Goal: Information Seeking & Learning: Learn about a topic

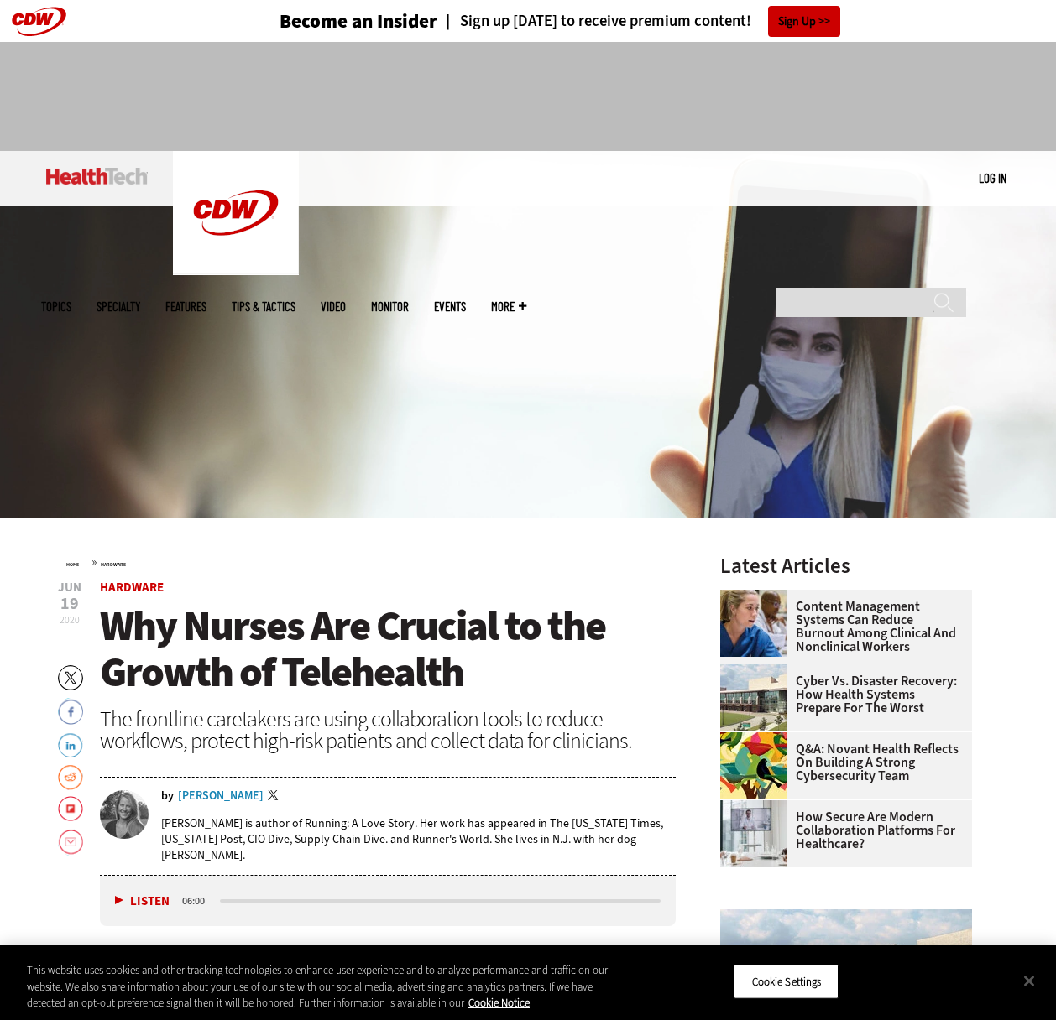
click at [537, 321] on img at bounding box center [528, 334] width 1056 height 367
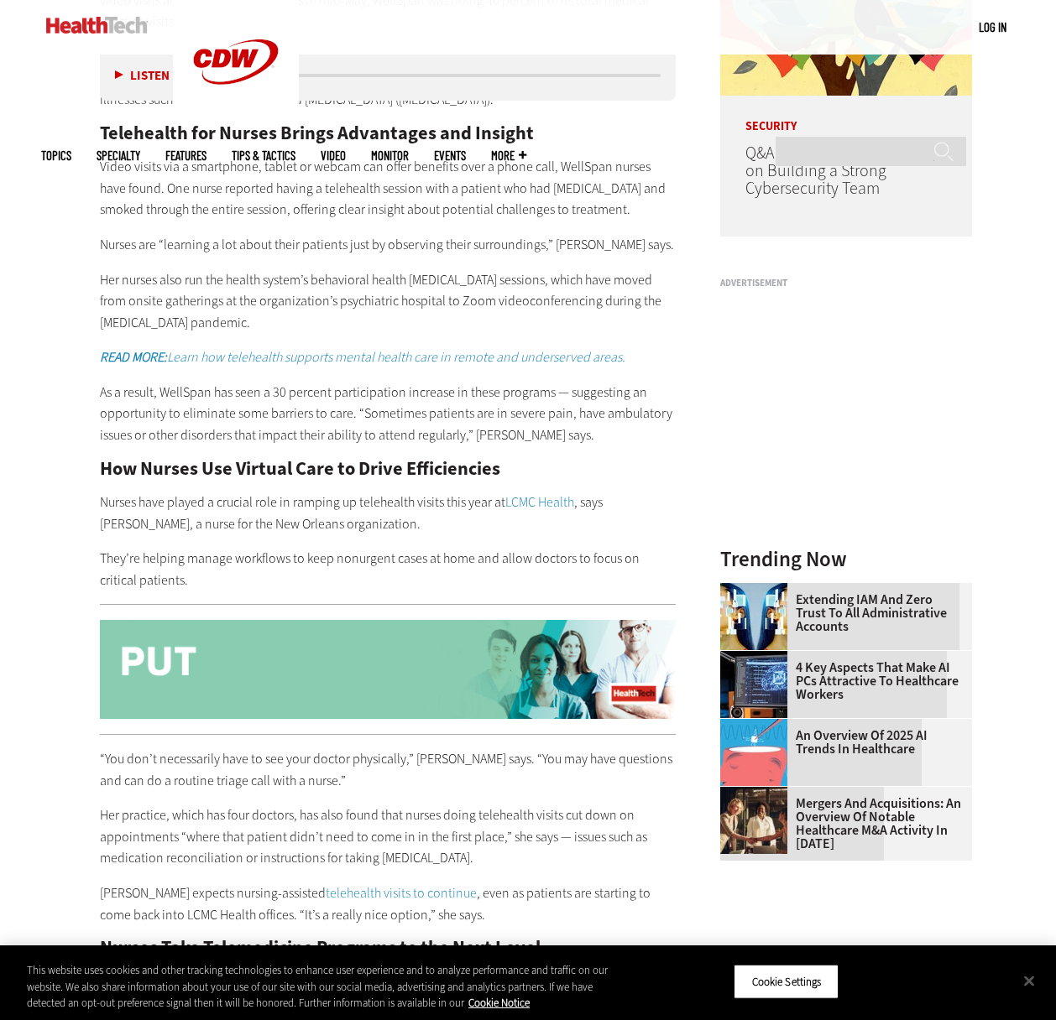
scroll to position [1382, 0]
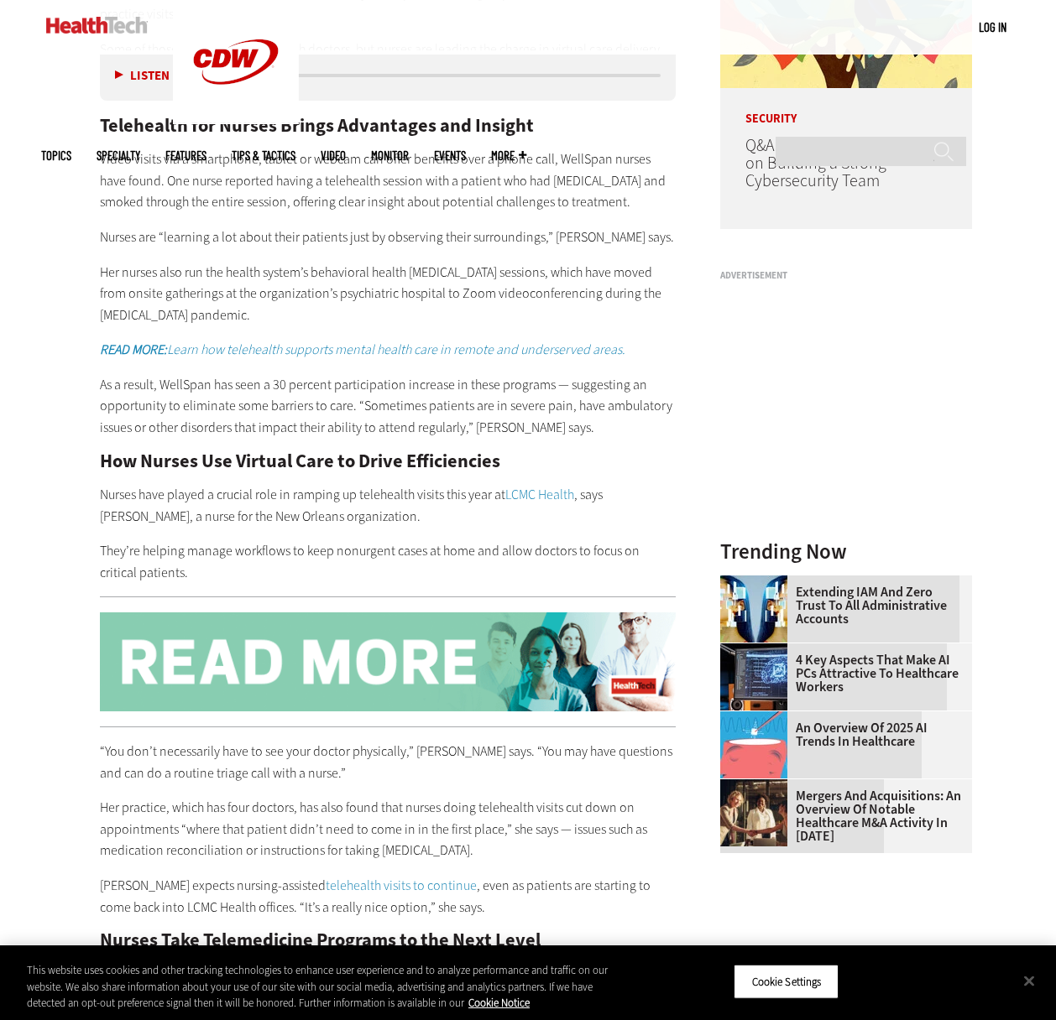
click at [477, 207] on p "Video visits via a smartphone, tablet or webcam can offer benefits over a phone…" at bounding box center [388, 181] width 576 height 65
click at [494, 409] on p "As a result, WellSpan has seen a 30 percent participation increase in these pro…" at bounding box center [388, 406] width 576 height 65
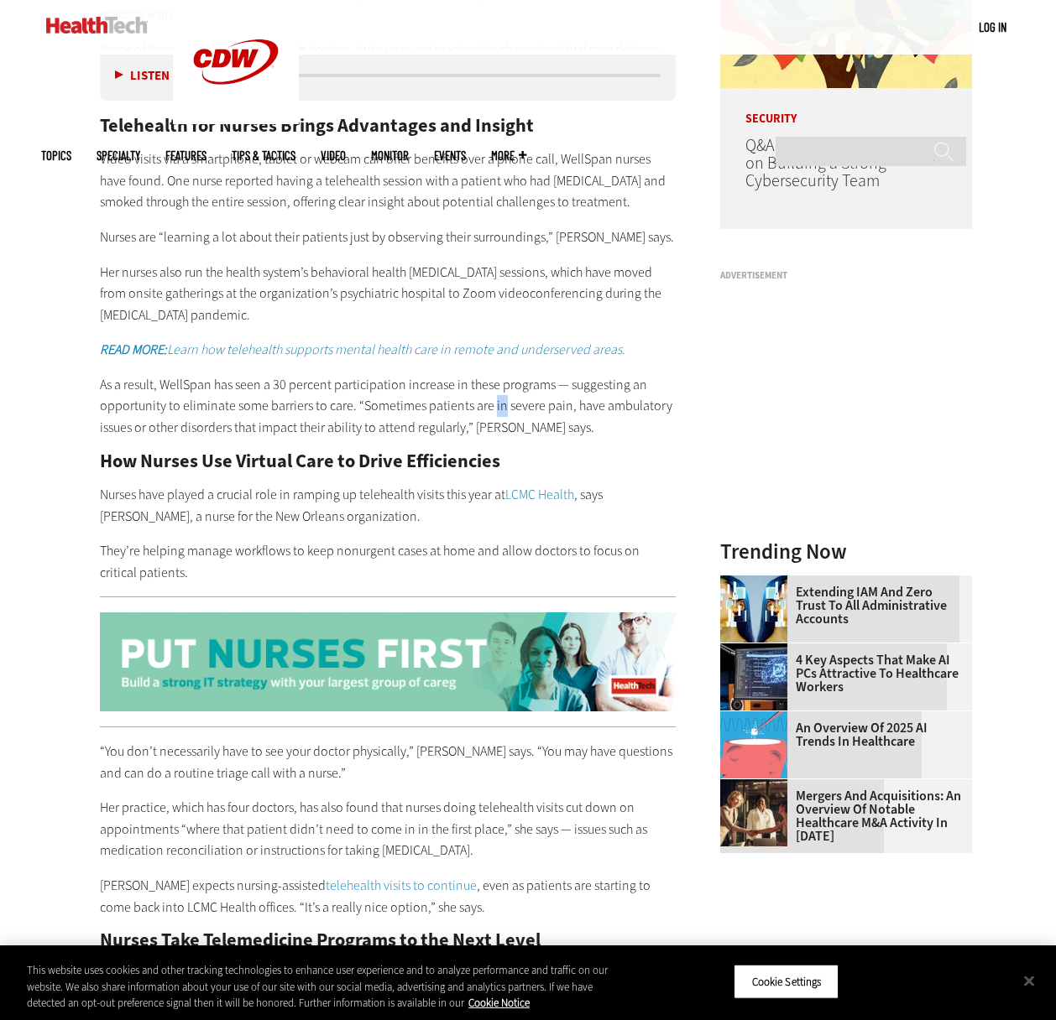
click at [493, 409] on p "As a result, WellSpan has seen a 30 percent participation increase in these pro…" at bounding box center [388, 406] width 576 height 65
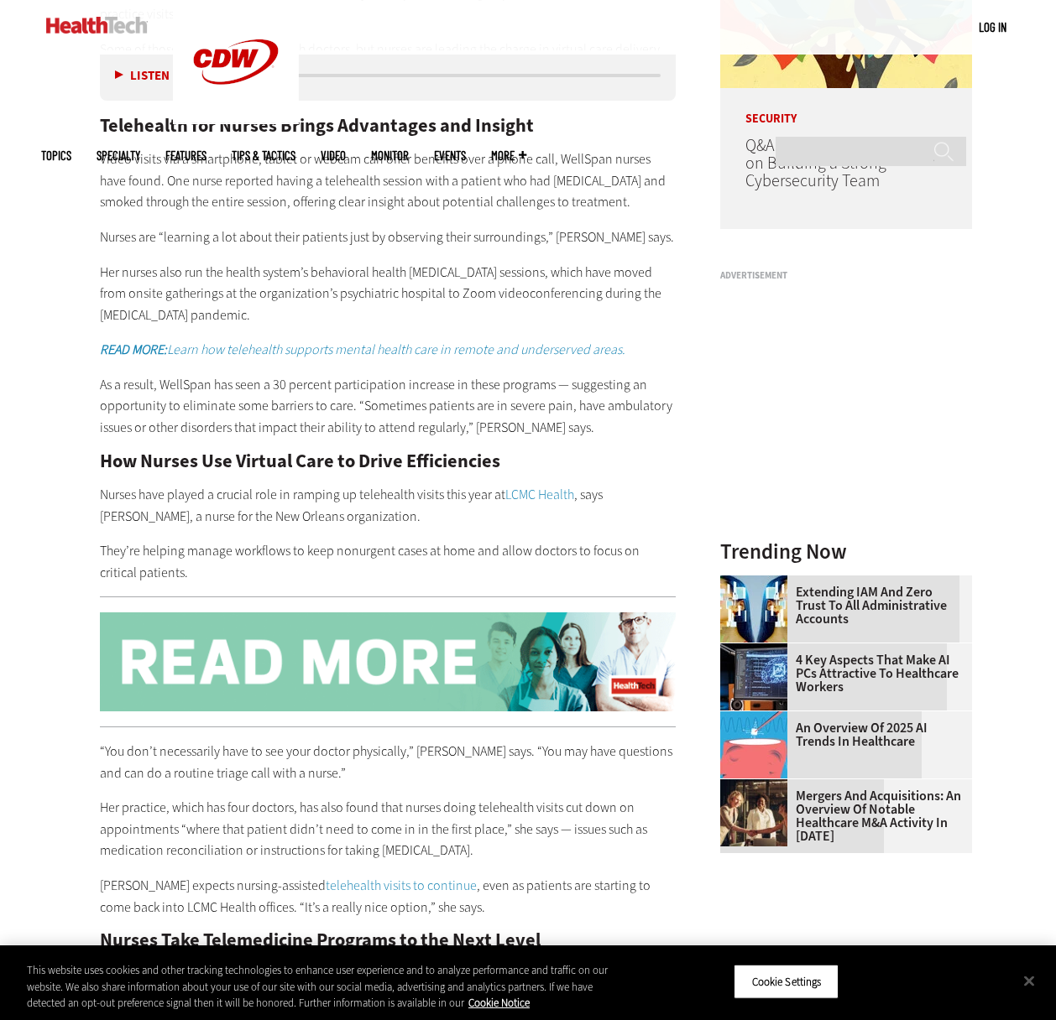
drag, startPoint x: 532, startPoint y: 519, endPoint x: 519, endPoint y: 517, distance: 12.7
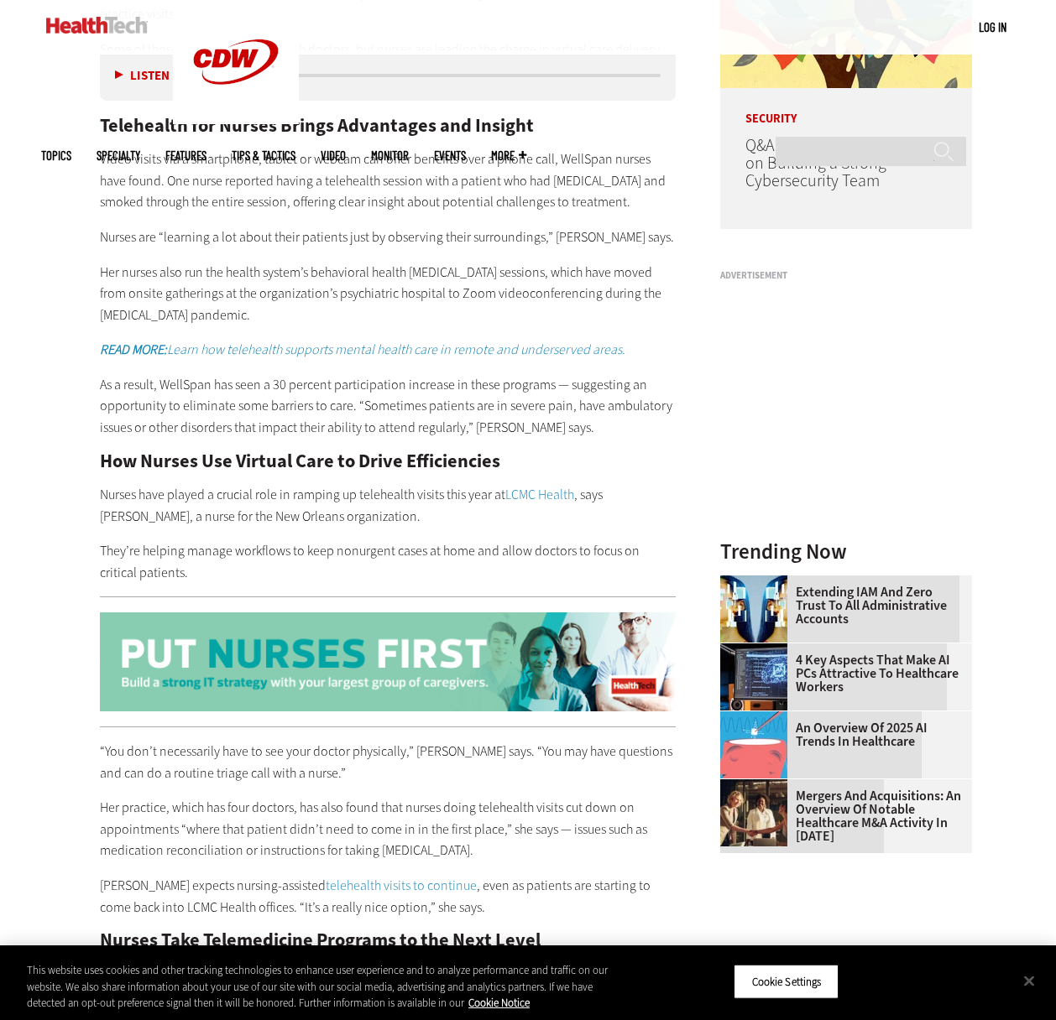
click at [532, 519] on p "Nurses have played a crucial role in ramping up telehealth visits this year at …" at bounding box center [388, 505] width 576 height 43
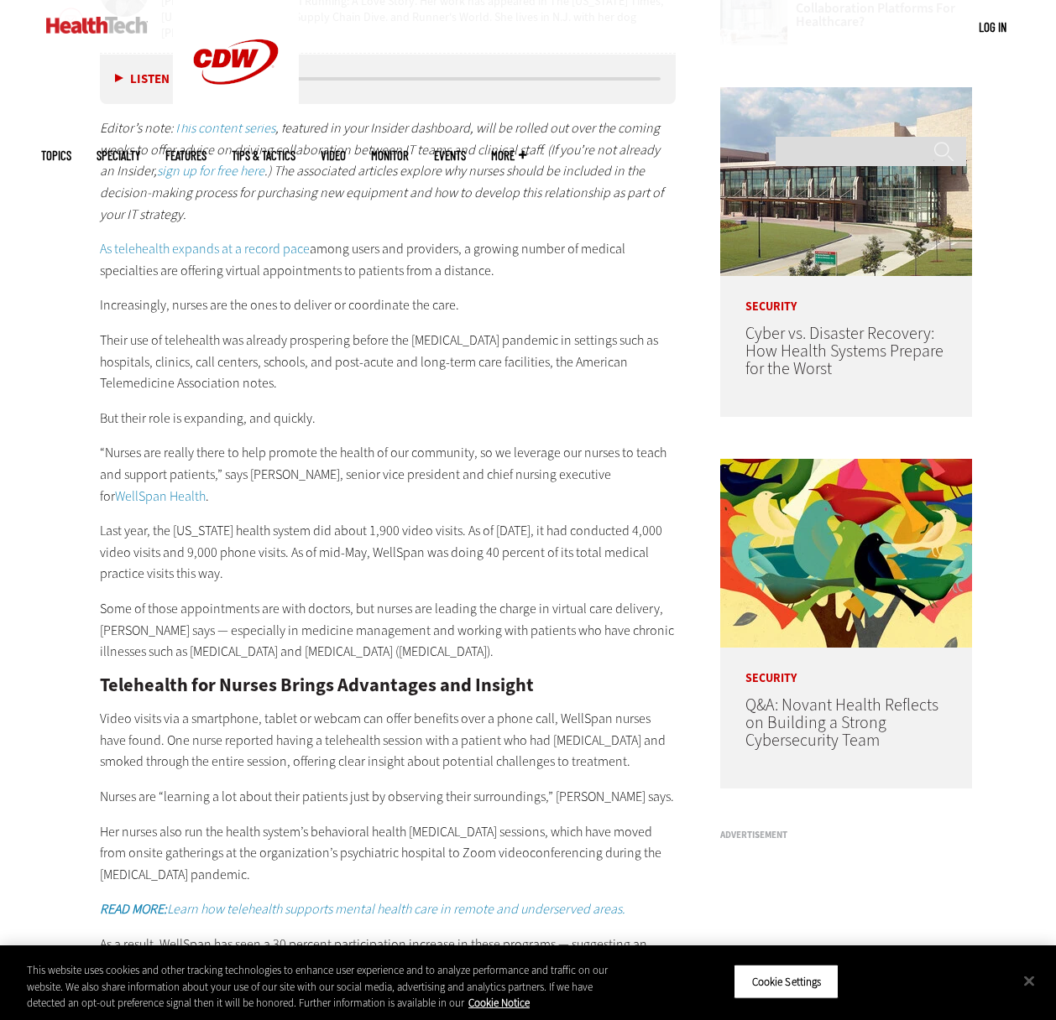
scroll to position [843, 0]
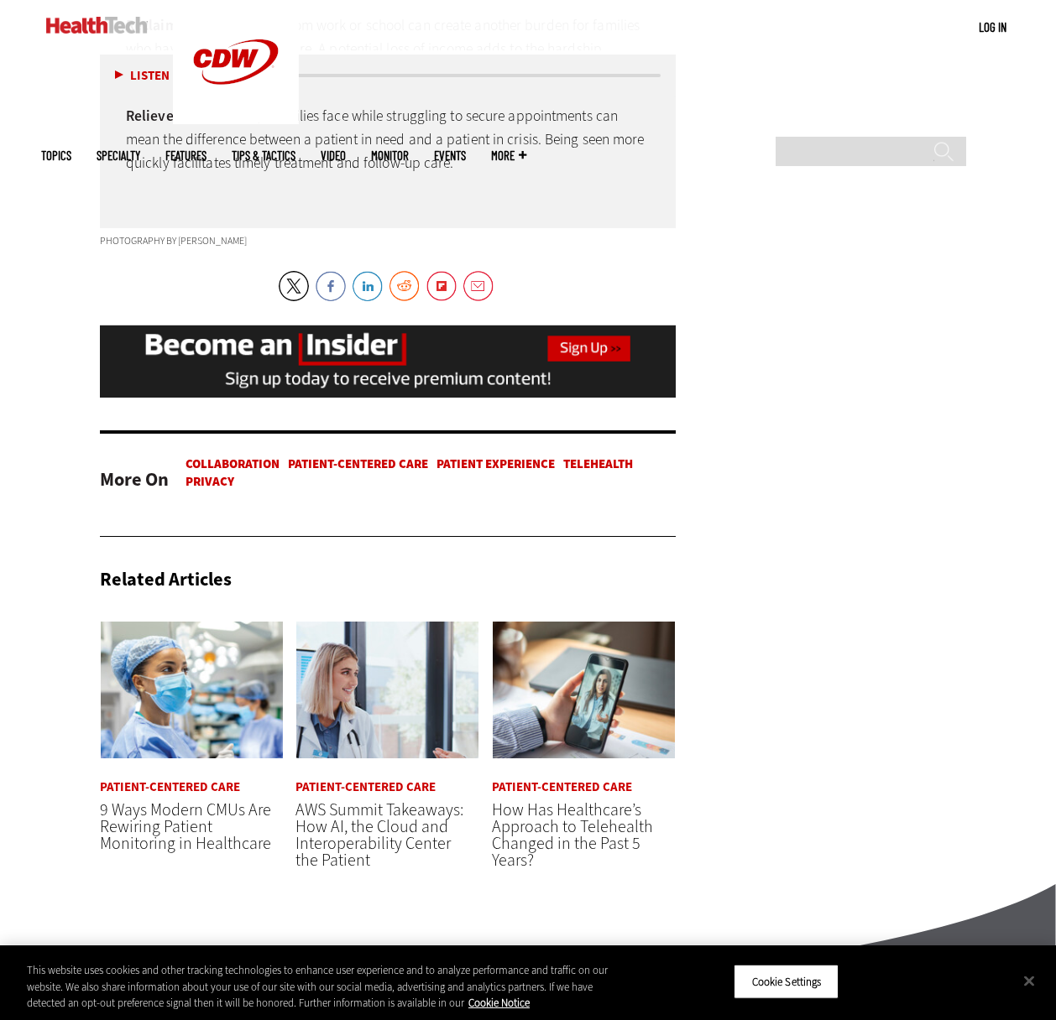
scroll to position [4170, 0]
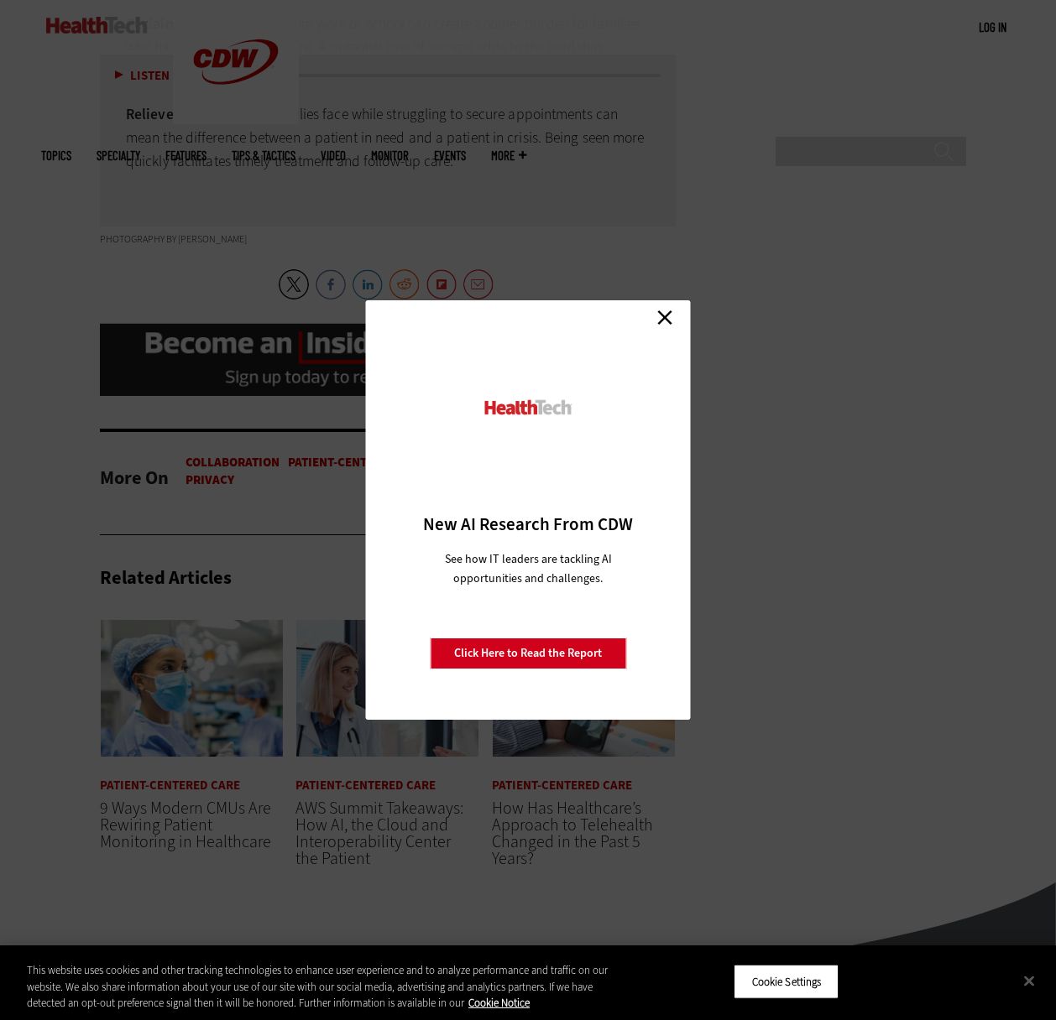
click at [671, 317] on link "Close" at bounding box center [664, 317] width 25 height 25
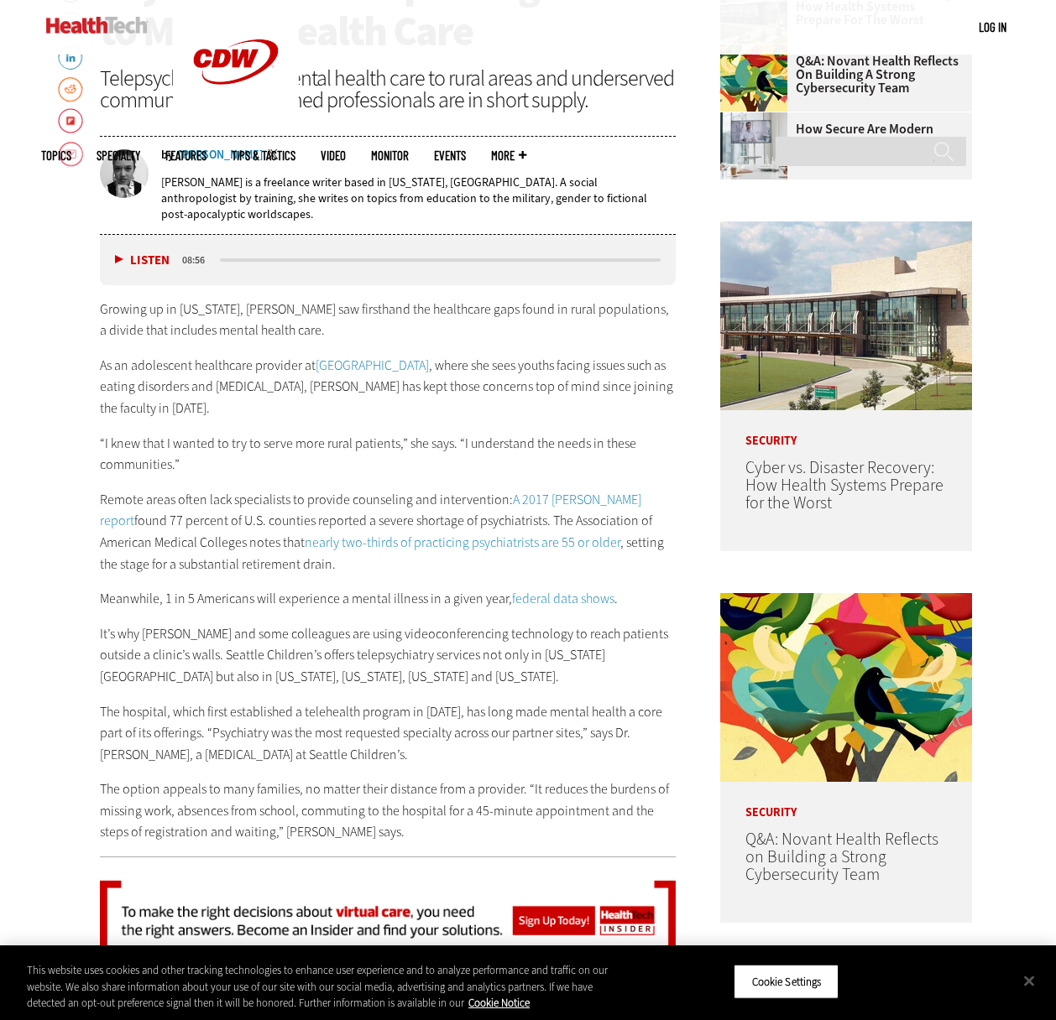
scroll to position [720, 0]
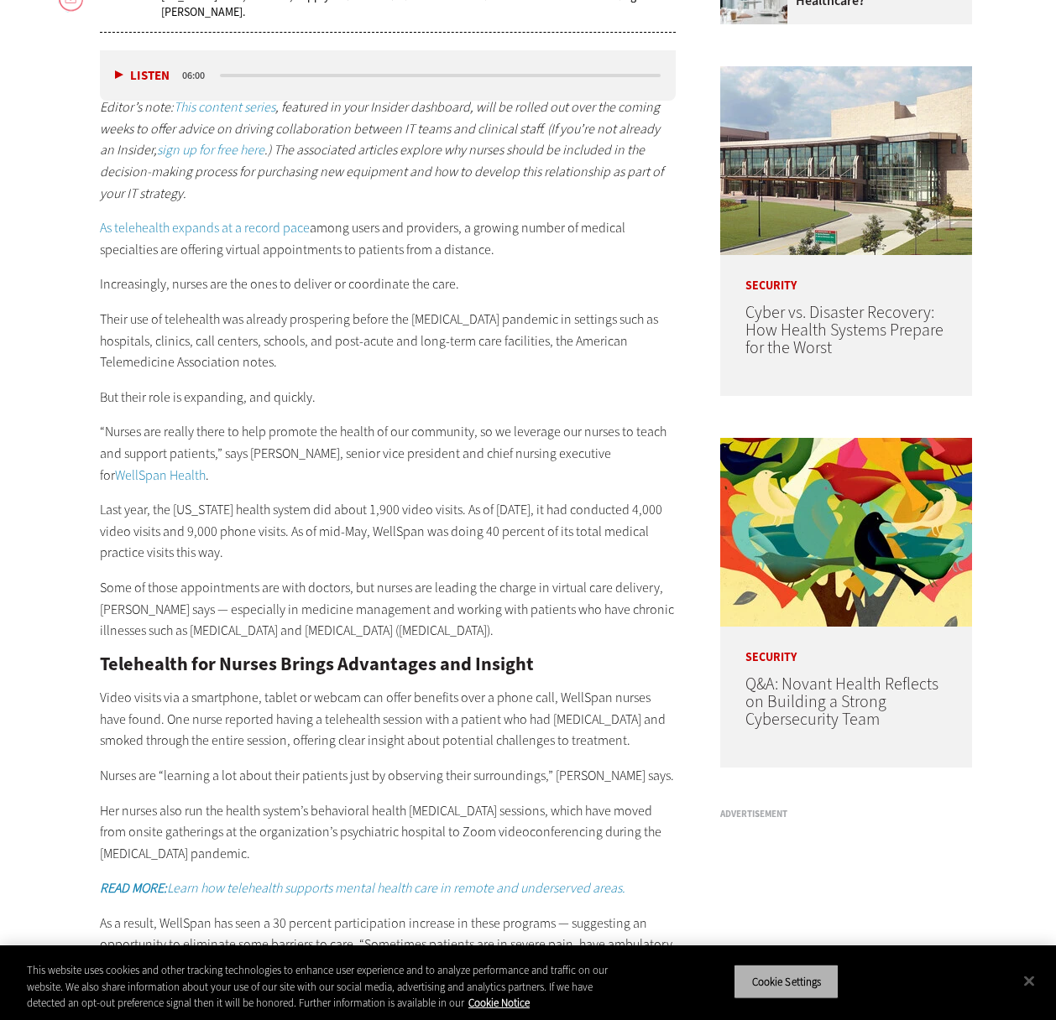
drag, startPoint x: 790, startPoint y: 961, endPoint x: 789, endPoint y: 973, distance: 11.8
click at [790, 964] on div "Cookie Settings" at bounding box center [791, 983] width 116 height 60
click at [789, 973] on button "Cookie Settings" at bounding box center [785, 981] width 105 height 35
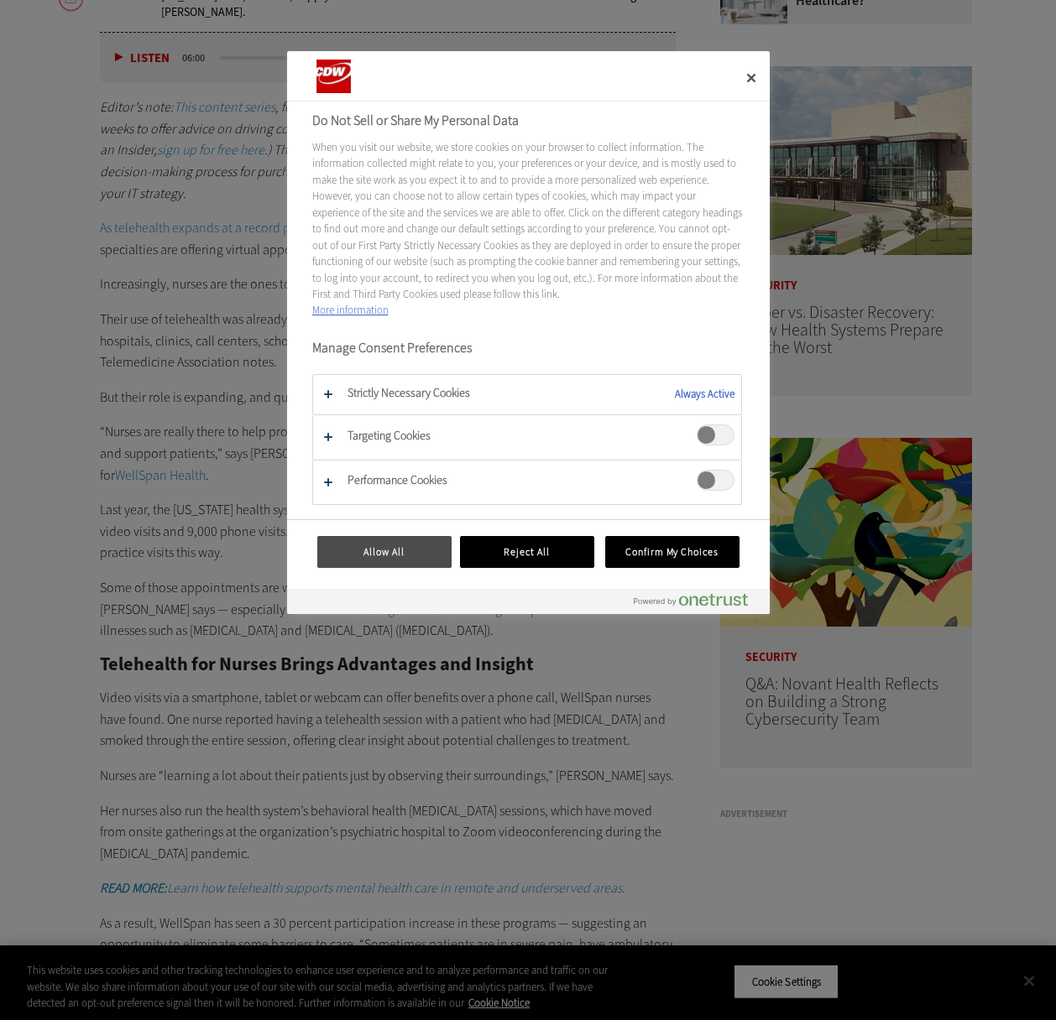
click at [415, 554] on button "Allow All" at bounding box center [384, 552] width 134 height 32
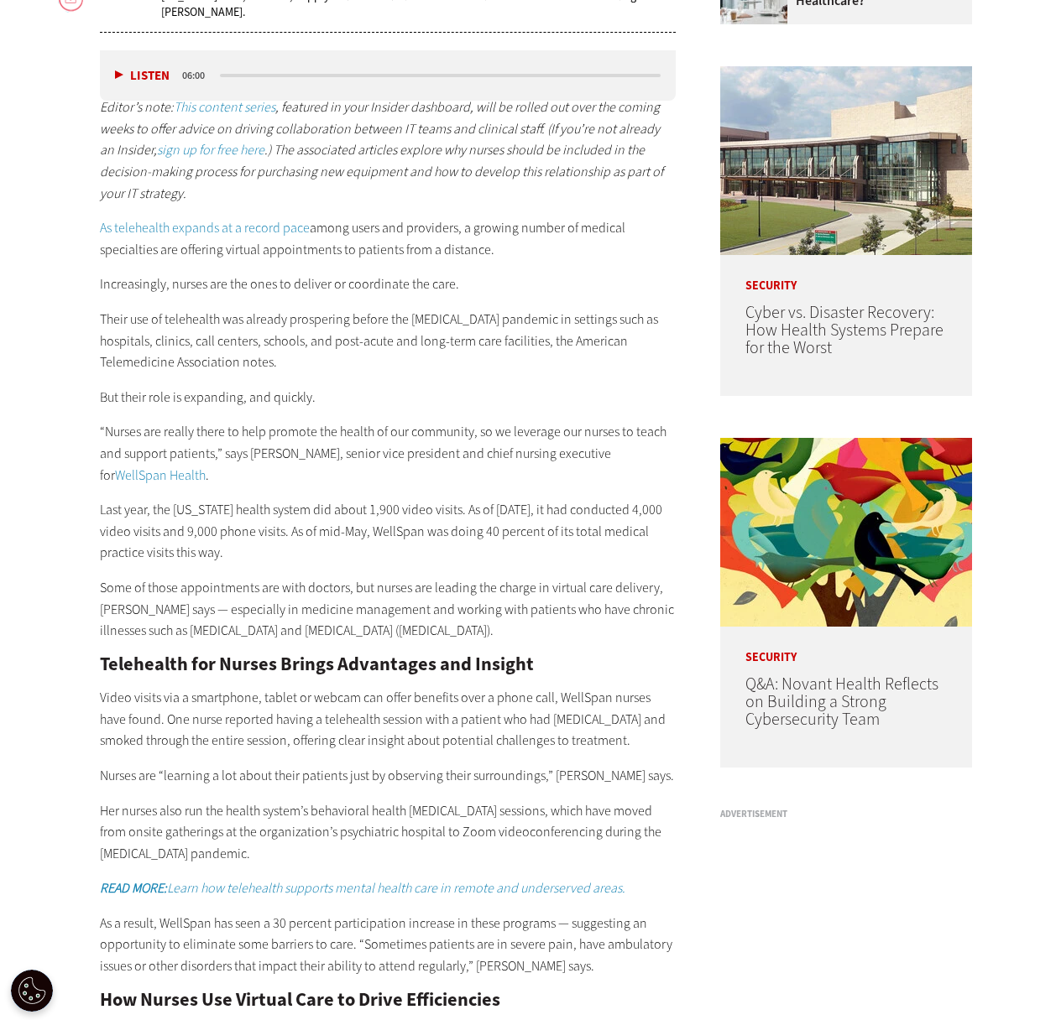
click at [442, 537] on p "Last year, the [US_STATE] health system did about 1,900 video visits. As of [DA…" at bounding box center [388, 531] width 576 height 65
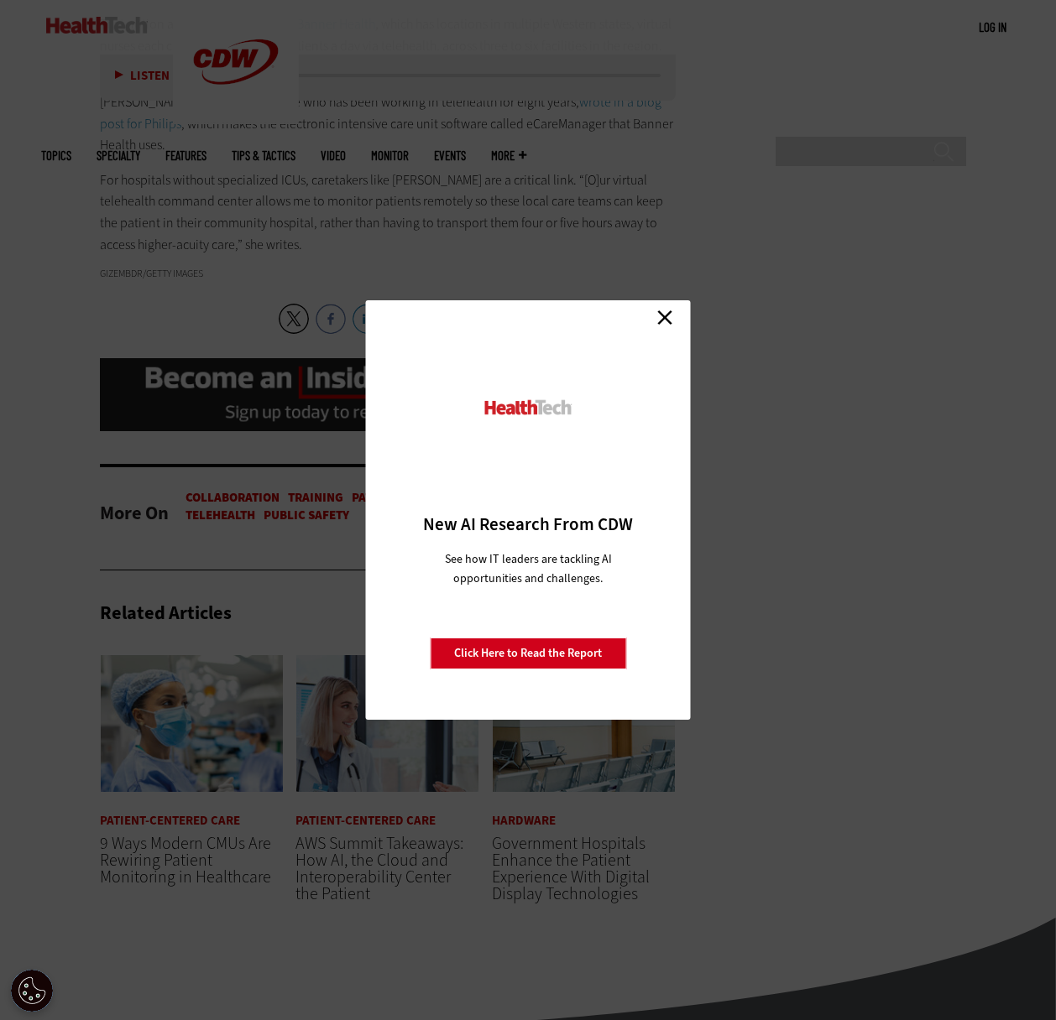
scroll to position [2574, 0]
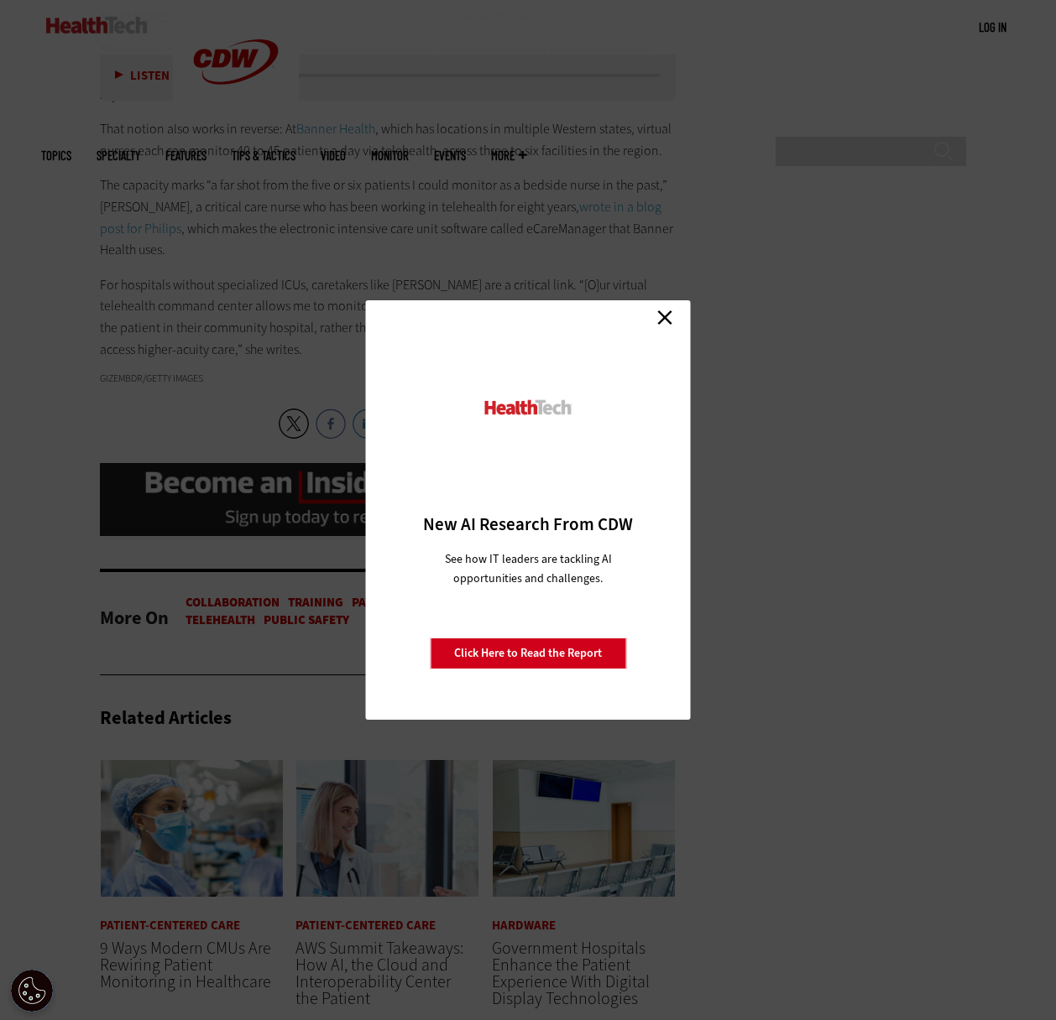
click at [653, 317] on link "Close" at bounding box center [664, 317] width 25 height 25
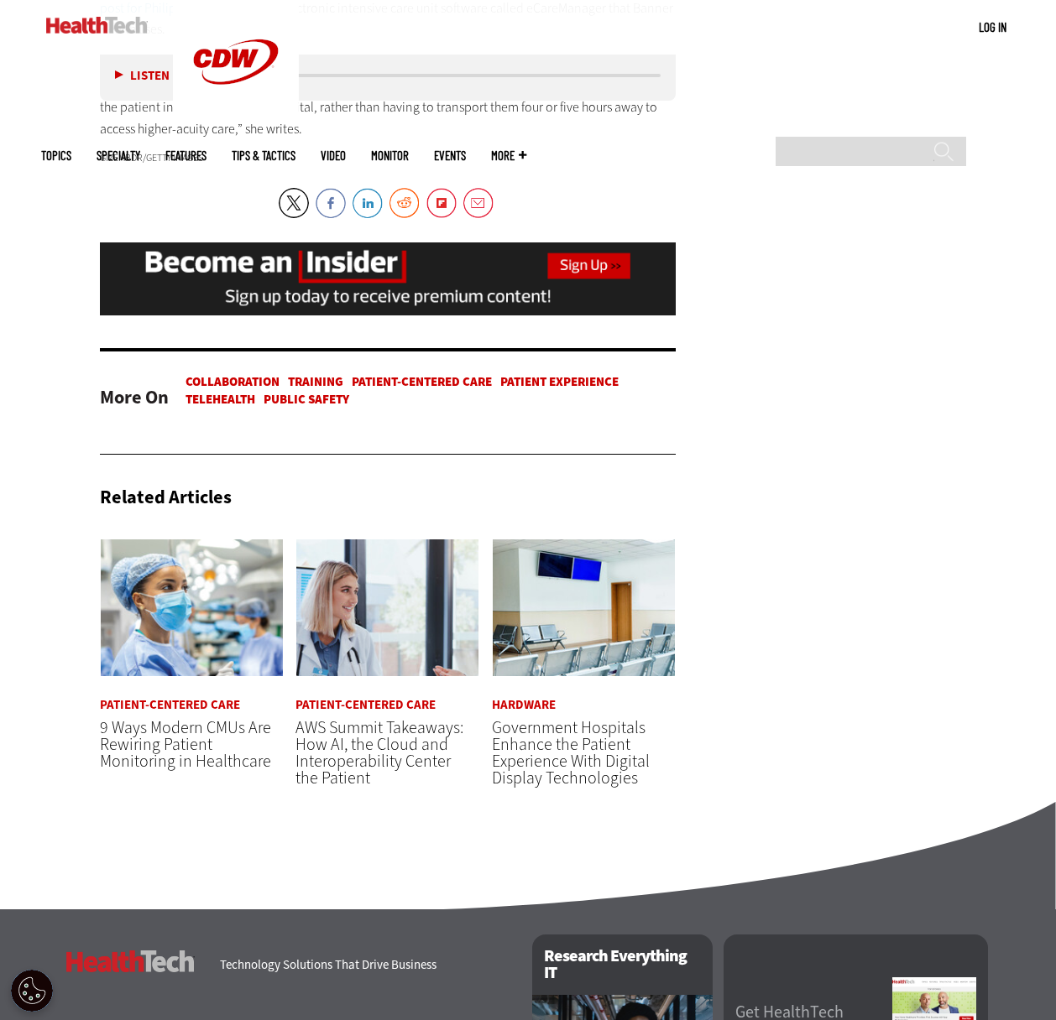
scroll to position [2795, 0]
